Goal: Find specific page/section: Find specific page/section

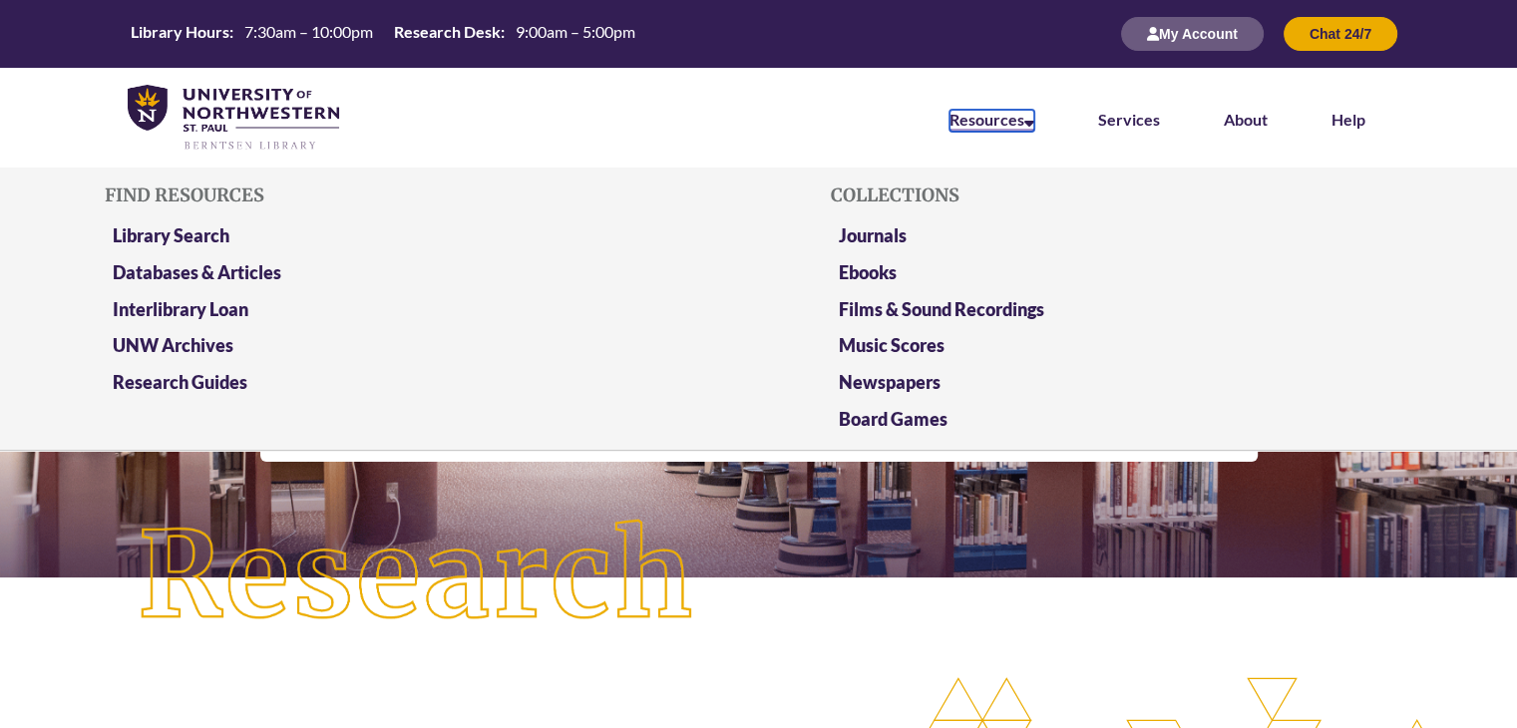
drag, startPoint x: 0, startPoint y: 0, endPoint x: 1002, endPoint y: 127, distance: 1009.5
click at [1002, 127] on link "Resources" at bounding box center [992, 121] width 85 height 22
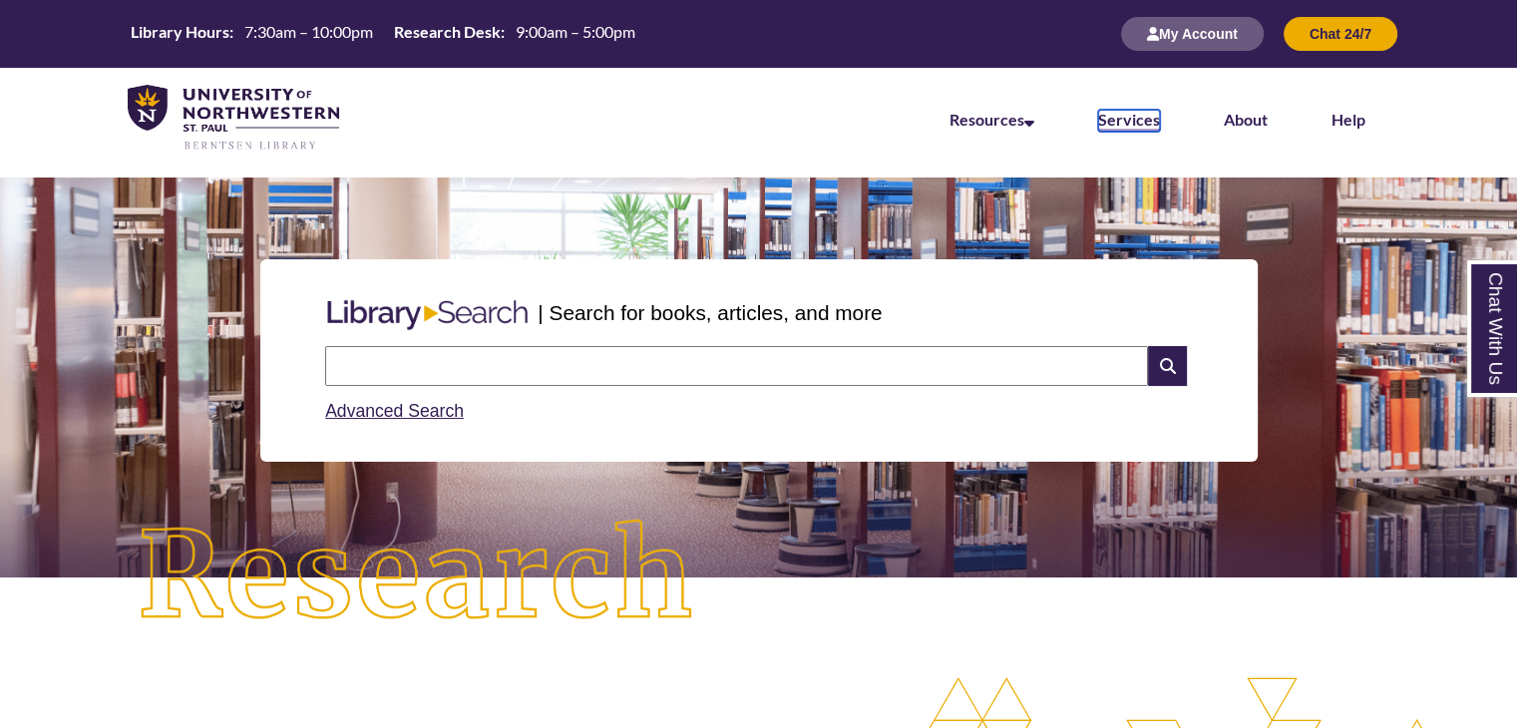
click at [1144, 121] on link "Services" at bounding box center [1129, 121] width 62 height 22
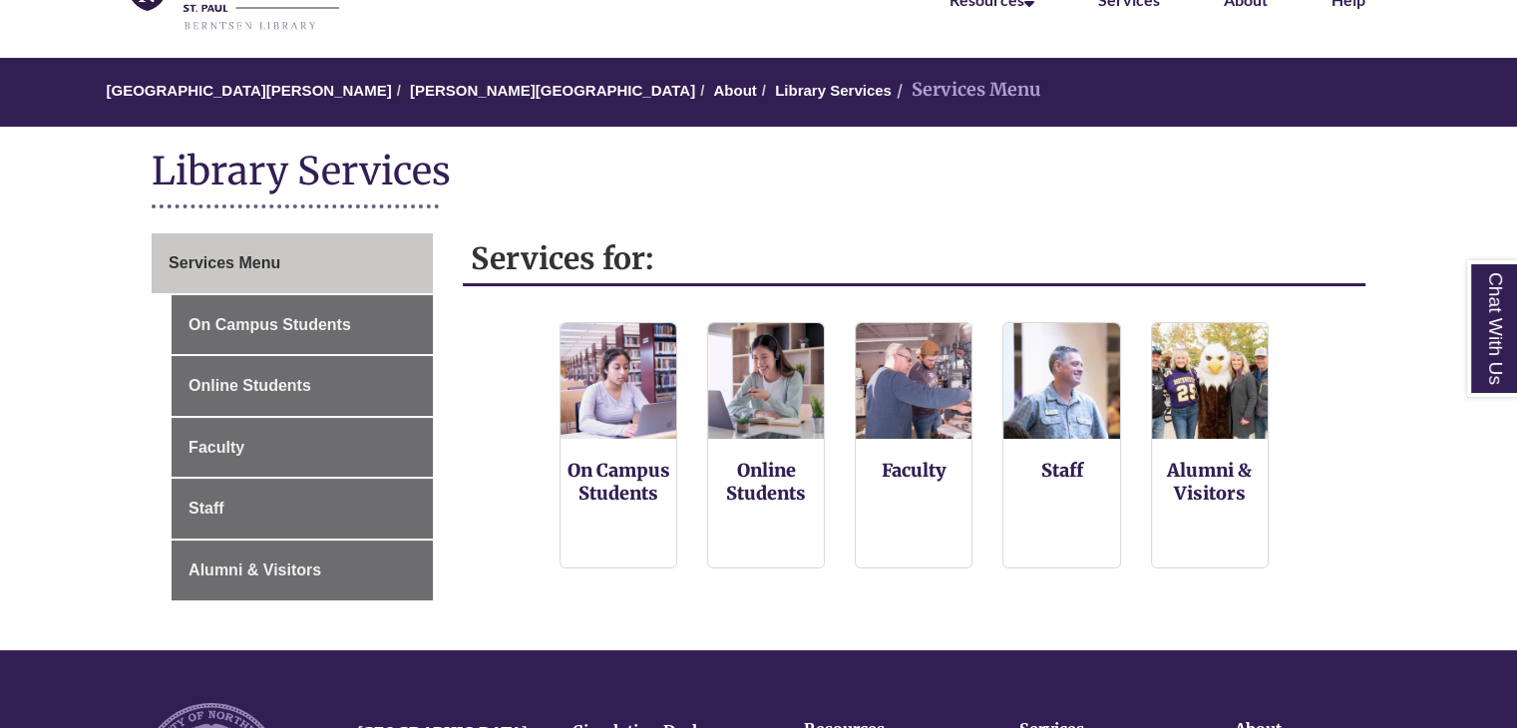
scroll to position [131, 0]
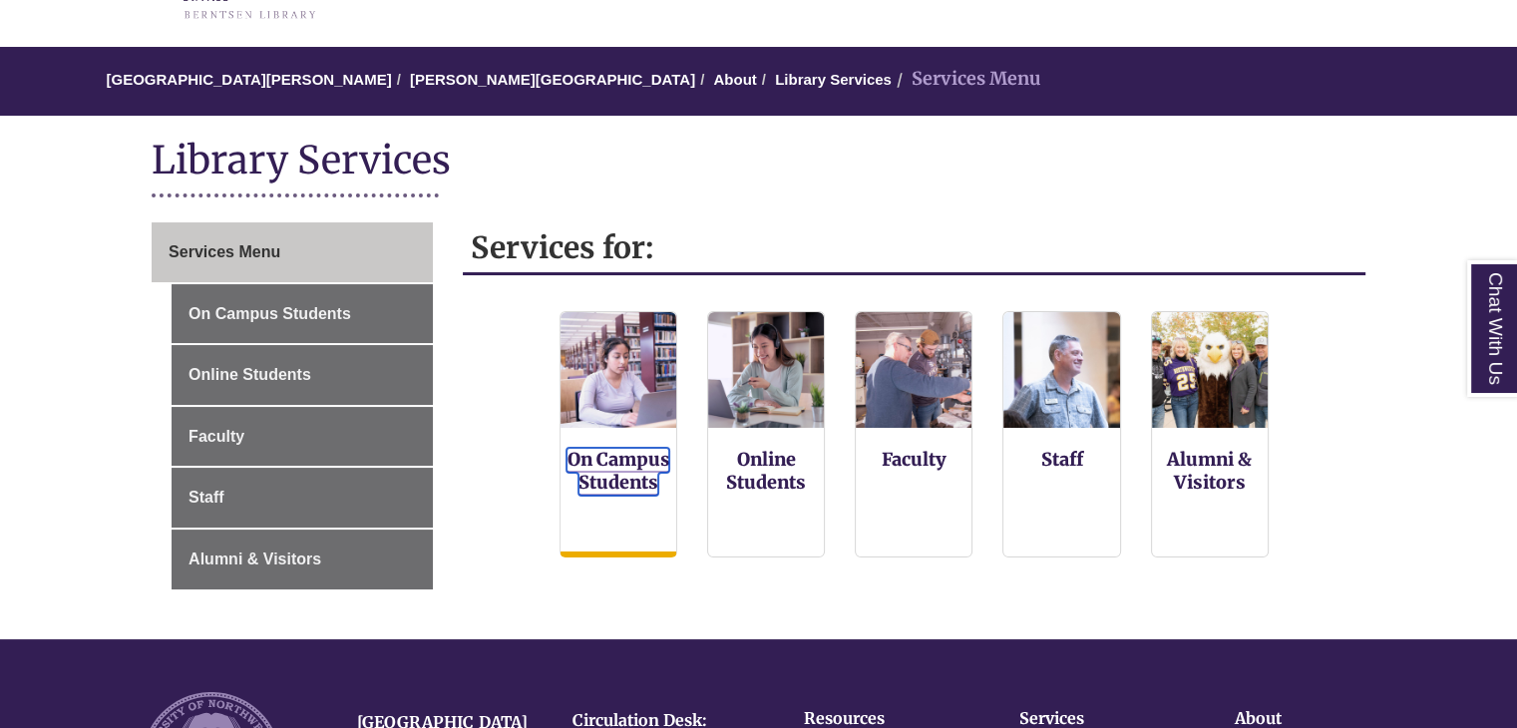
click at [622, 470] on link "On Campus Students" at bounding box center [618, 472] width 103 height 48
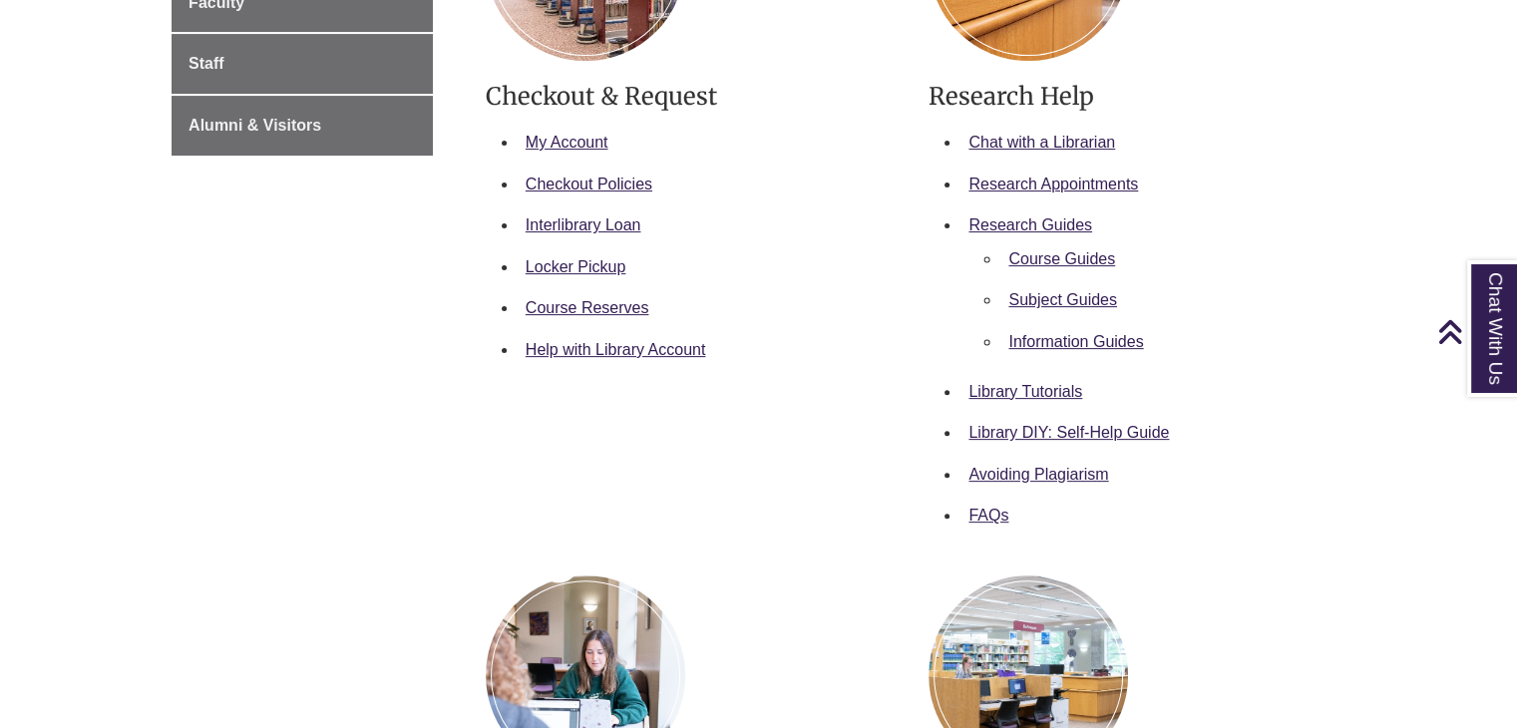
scroll to position [990, 0]
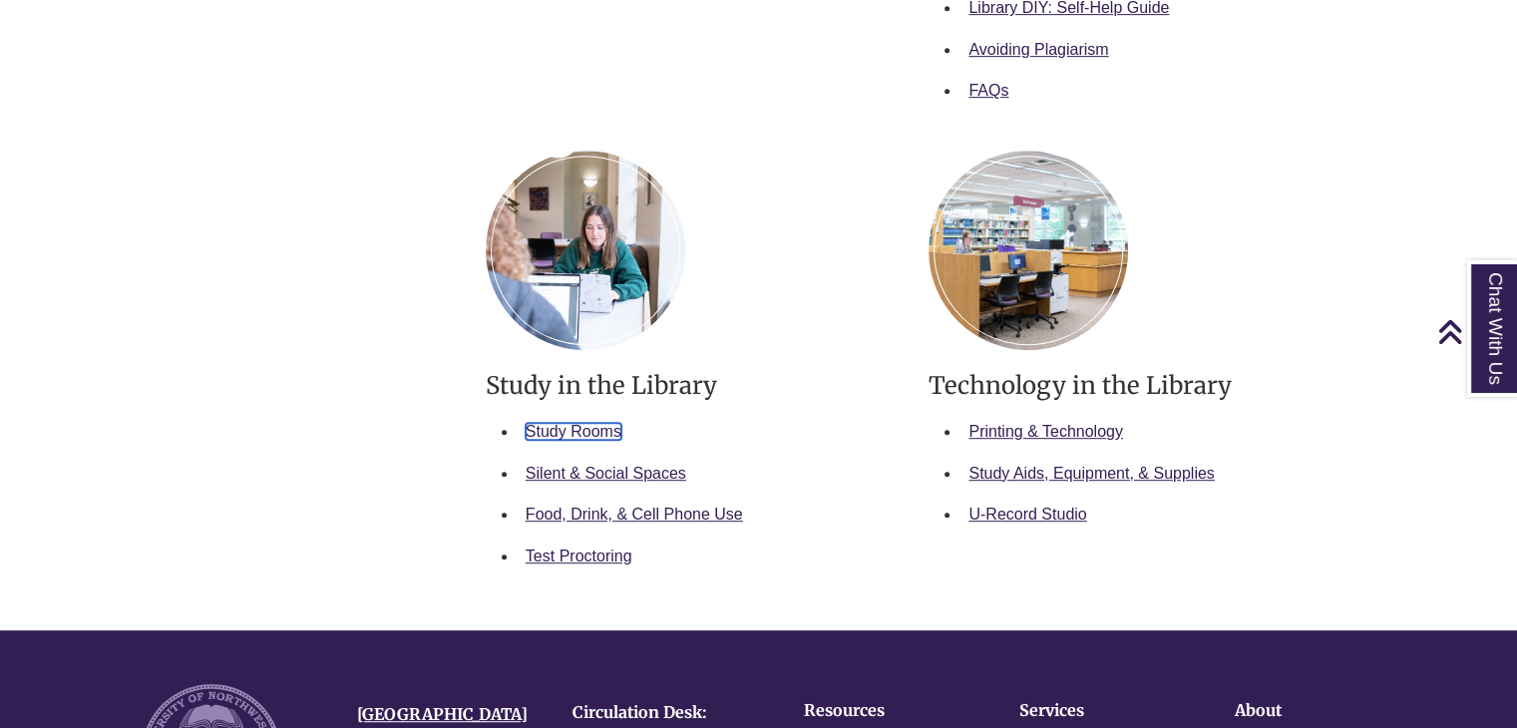
click at [605, 427] on link "Study Rooms" at bounding box center [574, 431] width 96 height 17
